Goal: Navigation & Orientation: Go to known website

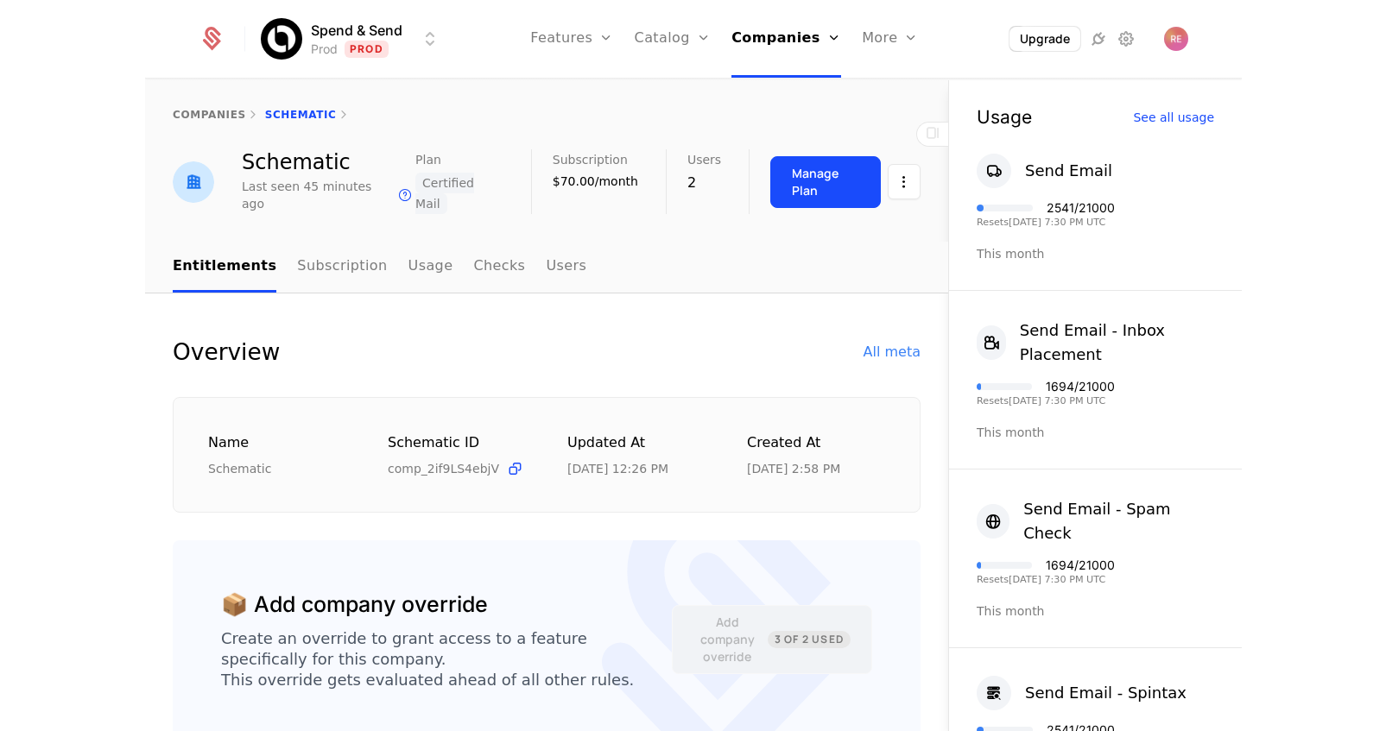
scroll to position [662, 0]
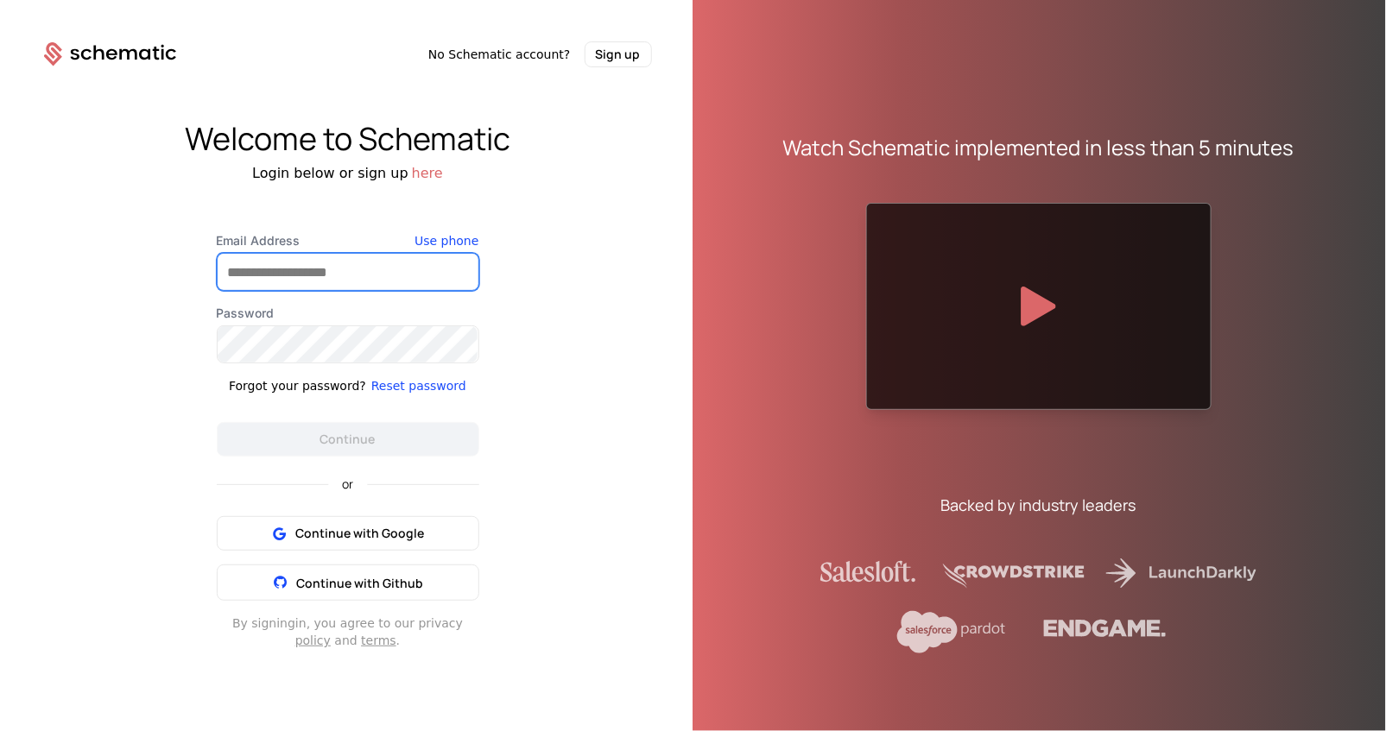
click at [337, 266] on input "Email Address" at bounding box center [348, 272] width 261 height 36
